Goal: Browse casually: Explore the website without a specific task or goal

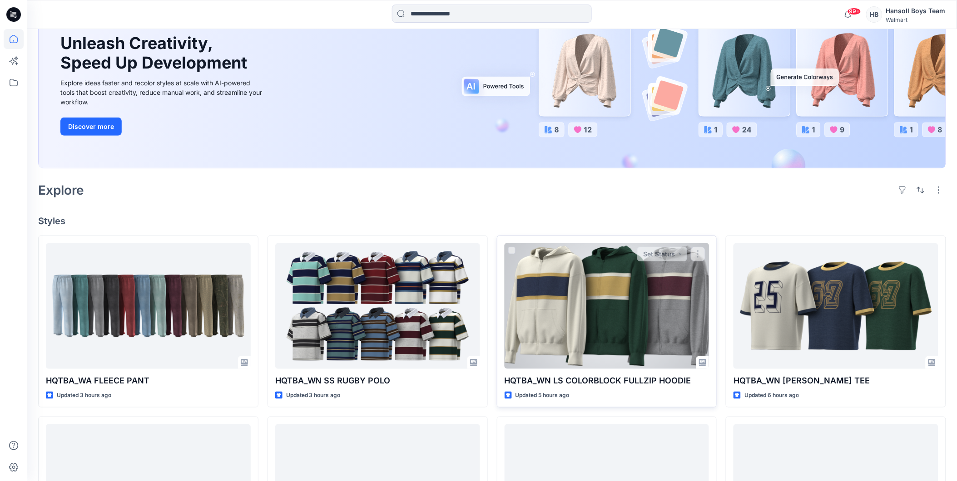
scroll to position [101, 0]
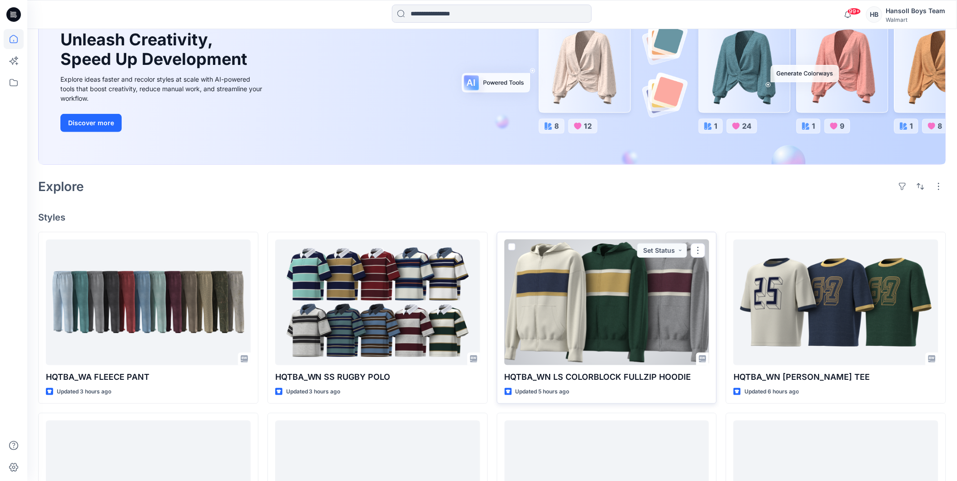
click at [576, 309] on div at bounding box center [607, 303] width 205 height 126
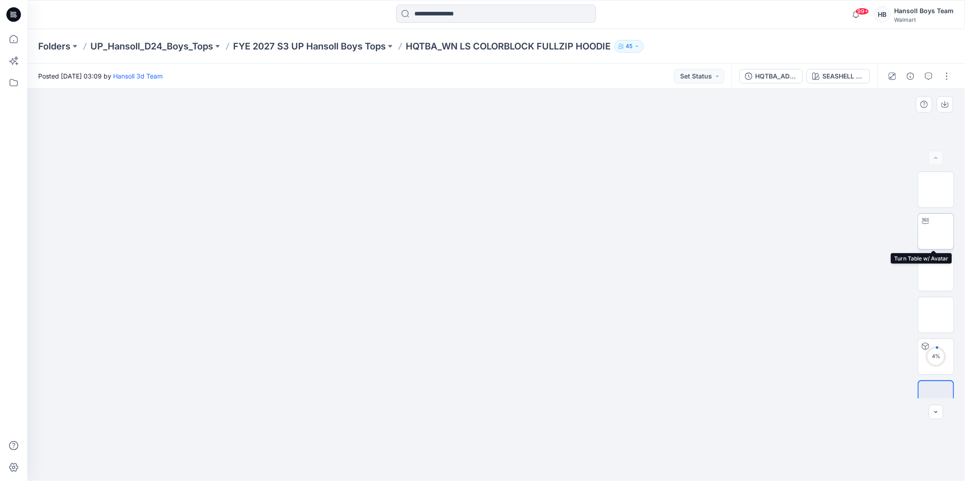
click at [935, 232] on img at bounding box center [935, 232] width 0 height 0
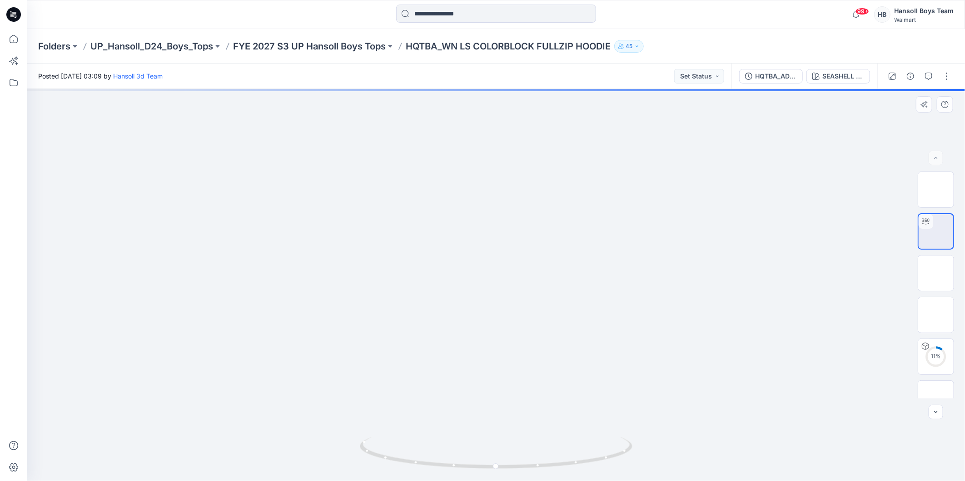
drag, startPoint x: 509, startPoint y: 155, endPoint x: 482, endPoint y: 279, distance: 126.9
drag, startPoint x: 474, startPoint y: 204, endPoint x: 474, endPoint y: 300, distance: 95.8
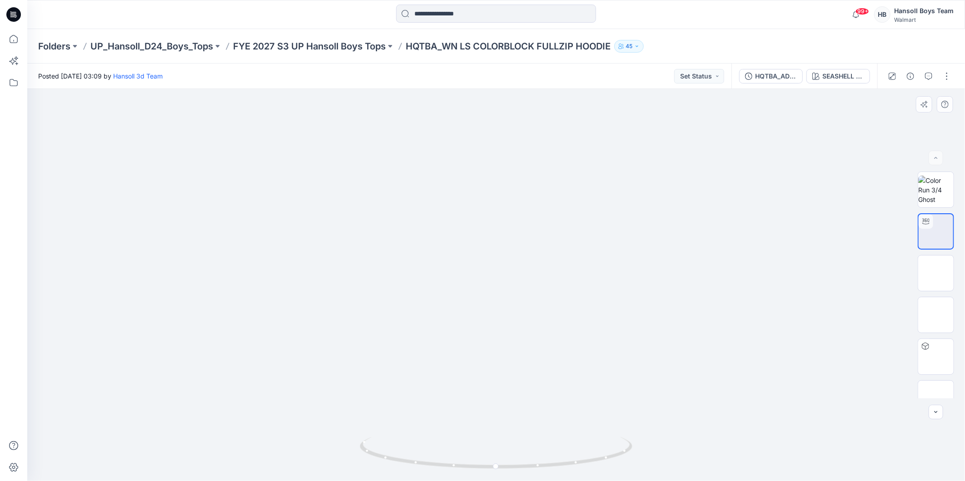
drag, startPoint x: 525, startPoint y: 371, endPoint x: 518, endPoint y: 334, distance: 37.5
drag, startPoint x: 505, startPoint y: 228, endPoint x: 537, endPoint y: 268, distance: 52.3
click at [537, 268] on img at bounding box center [521, 32] width 1860 height 900
drag, startPoint x: 531, startPoint y: 265, endPoint x: 536, endPoint y: 210, distance: 55.6
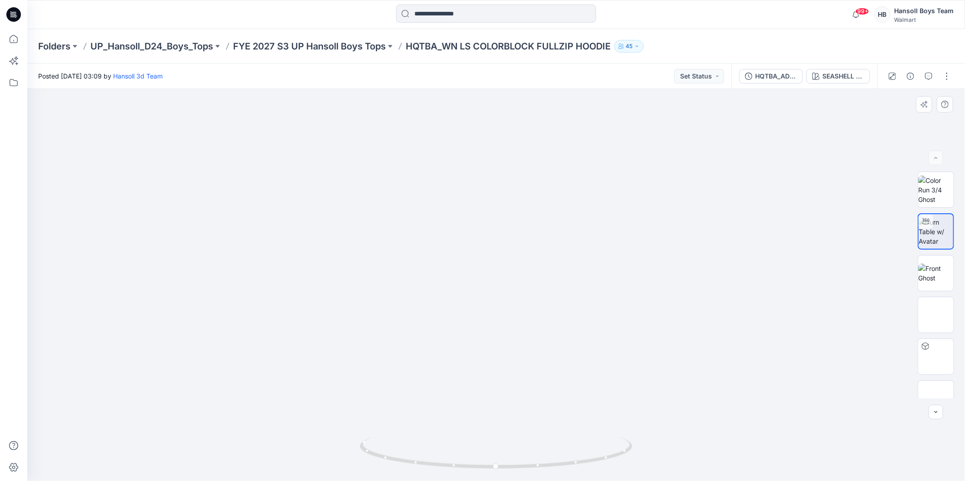
click at [536, 210] on img at bounding box center [526, 4] width 1860 height 955
click at [941, 270] on img at bounding box center [935, 273] width 35 height 19
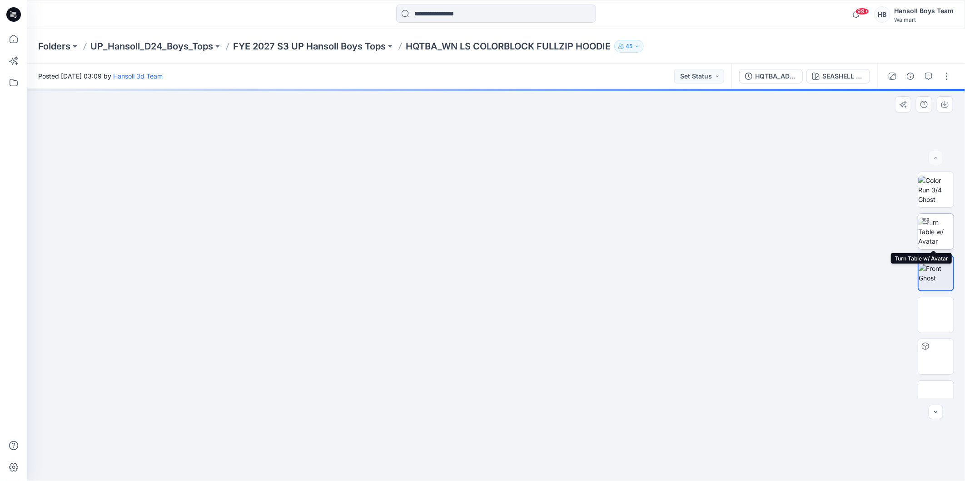
click at [937, 233] on img at bounding box center [935, 232] width 35 height 29
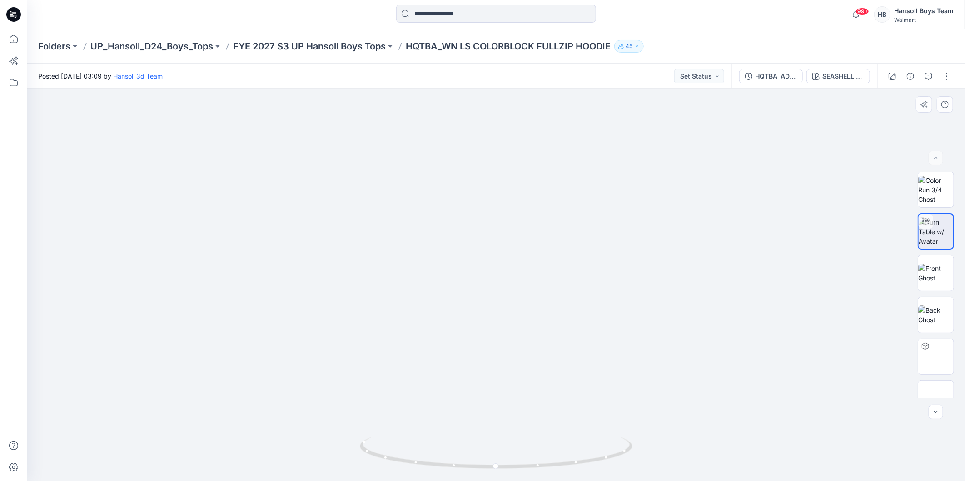
drag, startPoint x: 499, startPoint y: 164, endPoint x: 491, endPoint y: 245, distance: 81.6
drag, startPoint x: 486, startPoint y: 167, endPoint x: 481, endPoint y: 233, distance: 66.0
